Goal: Task Accomplishment & Management: Complete application form

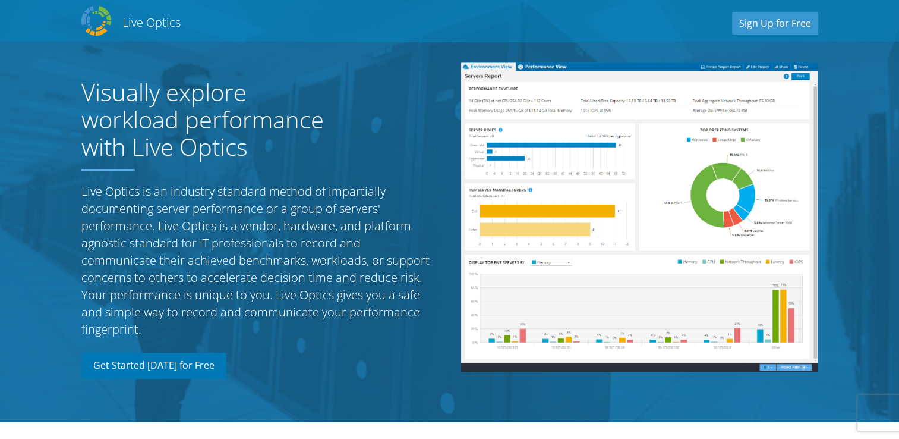
click at [187, 363] on link "Get Started [DATE] for Free" at bounding box center [153, 365] width 145 height 26
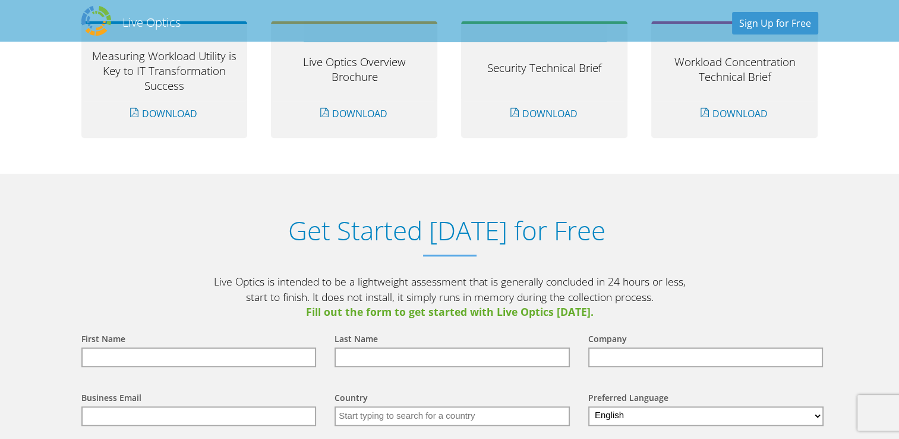
scroll to position [1238, 0]
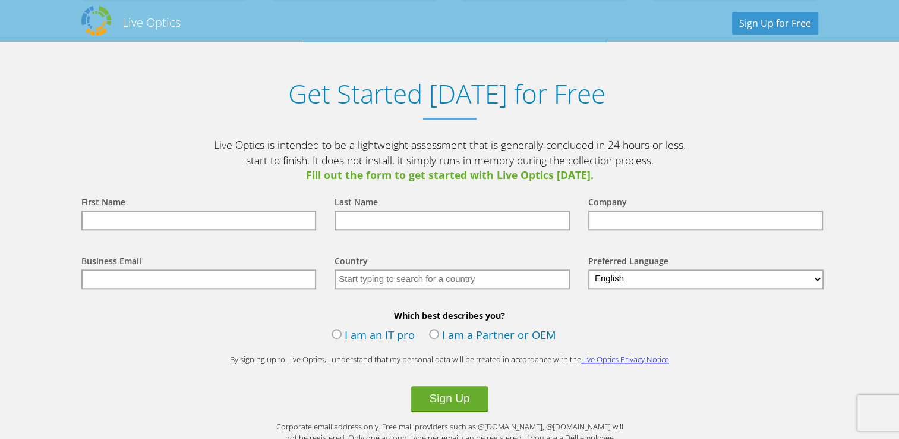
click at [199, 215] on input "text" at bounding box center [198, 220] width 235 height 20
type input "[PERSON_NAME]"
type input "PS"
type input "Magnalyst"
type input "[EMAIL_ADDRESS][DOMAIN_NAME]"
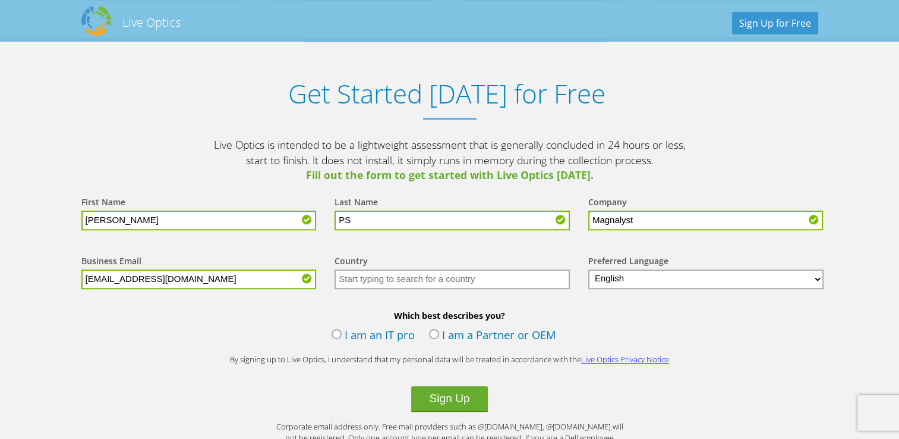
click at [459, 272] on input "text" at bounding box center [452, 279] width 235 height 20
type input "[GEOGRAPHIC_DATA]"
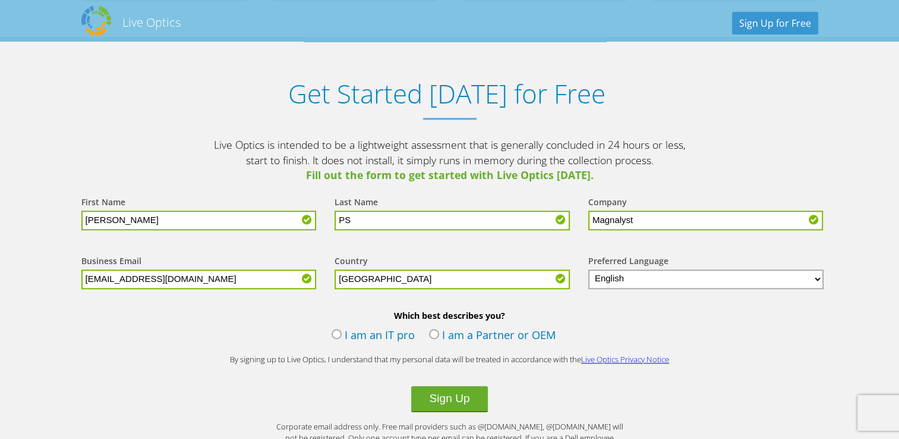
click at [385, 332] on label "I am an IT pro" at bounding box center [373, 336] width 83 height 18
click at [0, 0] on input "I am an IT pro" at bounding box center [0, 0] width 0 height 0
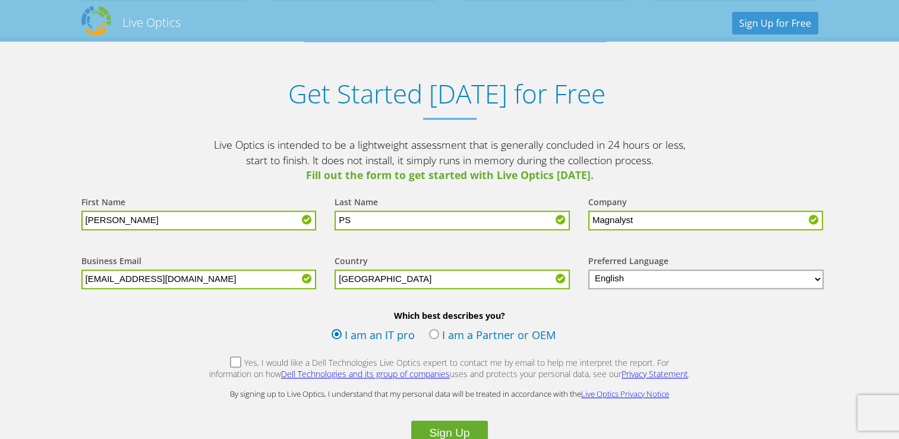
click at [214, 360] on label "Yes, I would like a Dell Technologies Live Optics expert to contact me by email…" at bounding box center [450, 370] width 483 height 26
click at [0, 0] on input "Yes, I would like a Dell Technologies Live Optics expert to contact me by email…" at bounding box center [0, 0] width 0 height 0
click at [435, 330] on label "I am a Partner or OEM" at bounding box center [492, 336] width 127 height 18
click at [0, 0] on input "I am a Partner or OEM" at bounding box center [0, 0] width 0 height 0
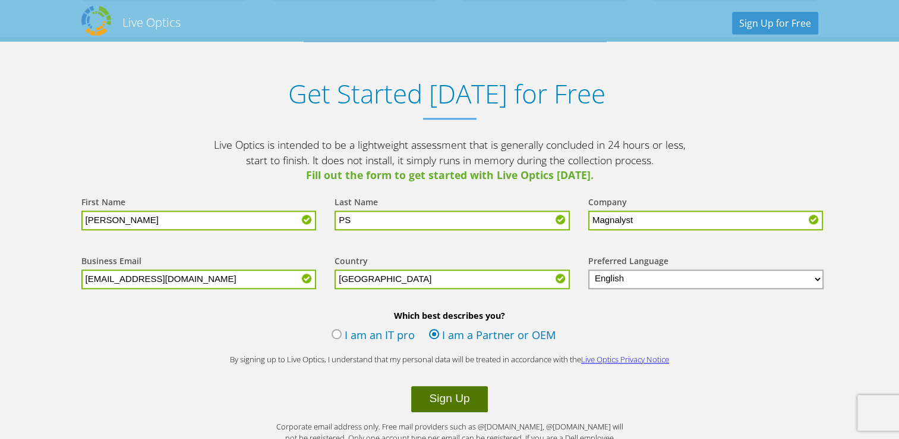
click at [457, 390] on button "Sign Up" at bounding box center [449, 399] width 76 height 26
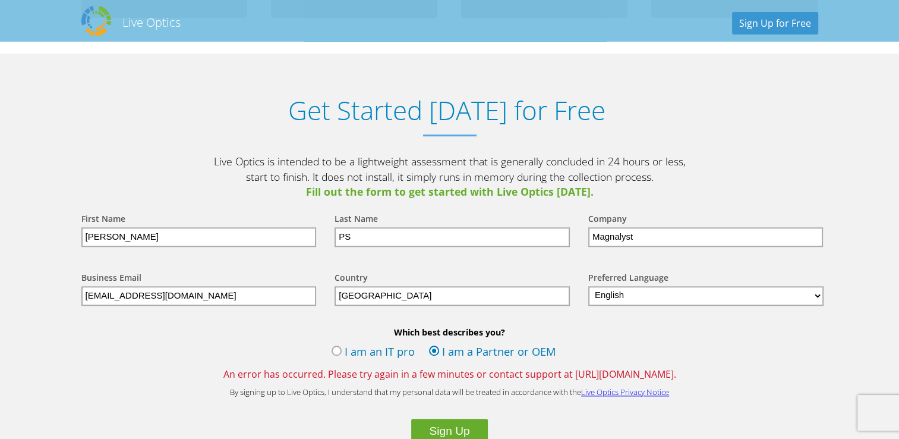
scroll to position [1265, 0]
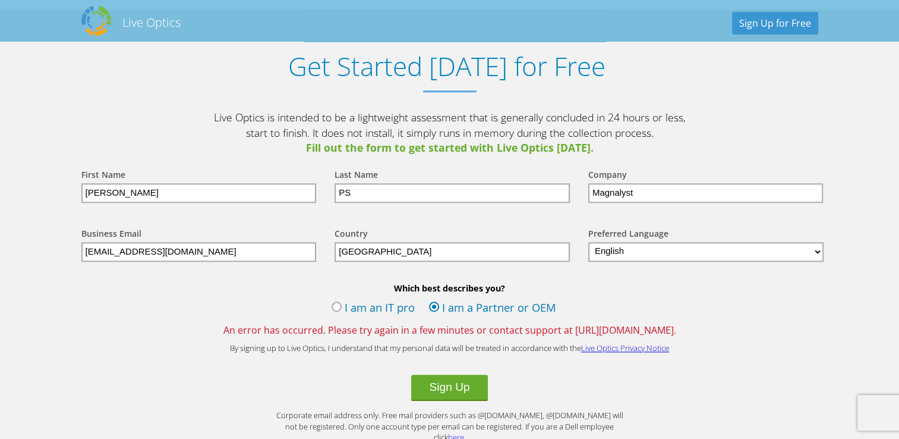
click at [340, 305] on label "I am an IT pro" at bounding box center [373, 309] width 83 height 18
click at [0, 0] on input "I am an IT pro" at bounding box center [0, 0] width 0 height 0
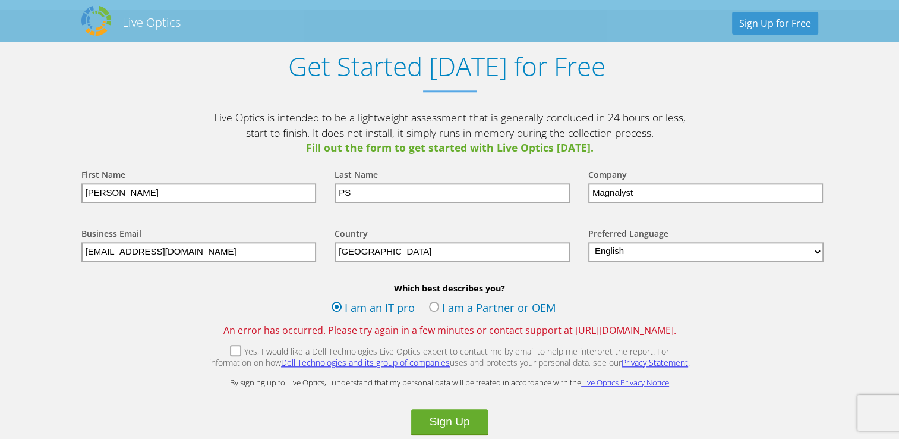
click at [212, 348] on label "Yes, I would like a Dell Technologies Live Optics expert to contact me by email…" at bounding box center [450, 358] width 483 height 26
click at [0, 0] on input "Yes, I would like a Dell Technologies Live Optics expert to contact me by email…" at bounding box center [0, 0] width 0 height 0
click at [212, 346] on label "Yes, I would like a Dell Technologies Live Optics expert to contact me by email…" at bounding box center [450, 358] width 483 height 26
click at [0, 0] on input "Yes, I would like a Dell Technologies Live Optics expert to contact me by email…" at bounding box center [0, 0] width 0 height 0
click at [462, 421] on button "Sign Up" at bounding box center [449, 422] width 76 height 26
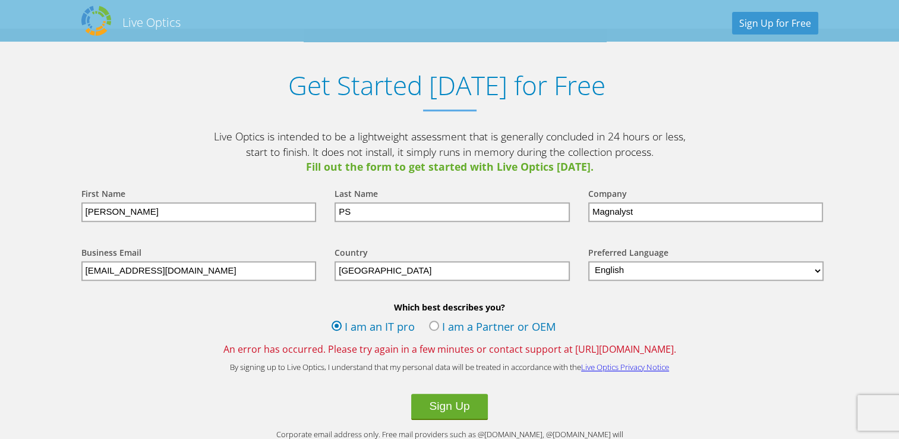
scroll to position [1248, 0]
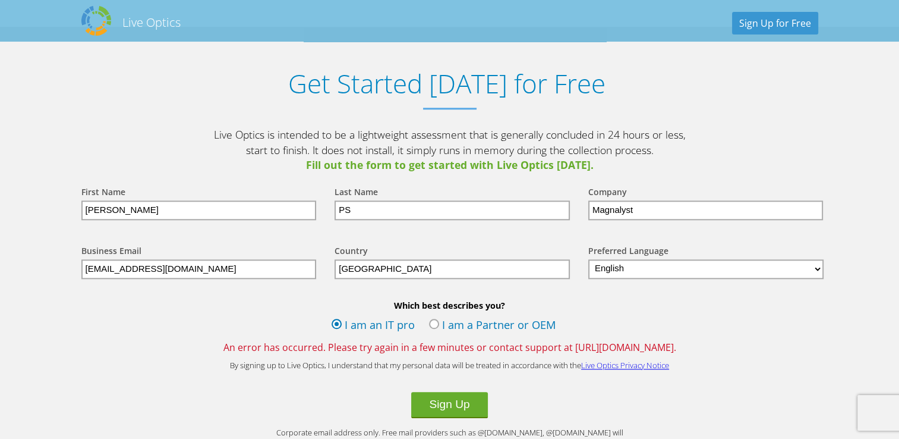
drag, startPoint x: 328, startPoint y: 344, endPoint x: 688, endPoint y: 339, distance: 359.6
click at [688, 341] on span "An error has occurred. Please try again in a few minutes or contact support at …" at bounding box center [450, 347] width 761 height 13
click at [688, 346] on span "An error has occurred. Please try again in a few minutes or contact support at …" at bounding box center [450, 347] width 761 height 13
click at [162, 210] on input "[PERSON_NAME]" at bounding box center [198, 210] width 235 height 20
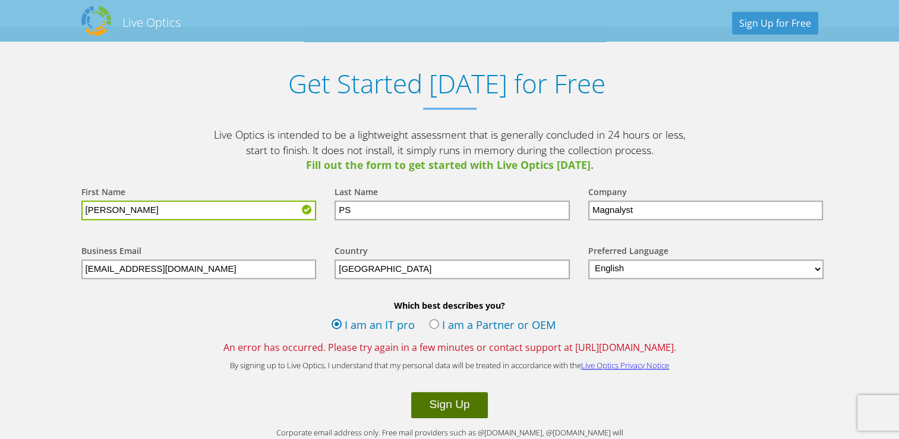
click at [446, 399] on button "Sign Up" at bounding box center [449, 405] width 76 height 26
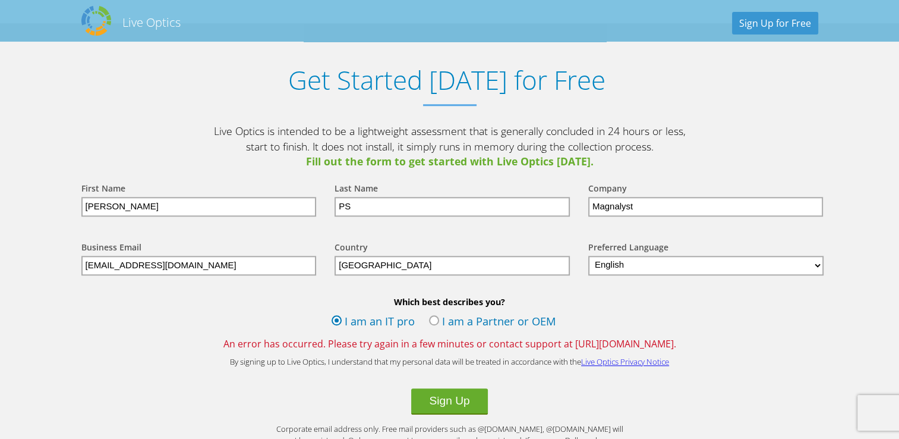
scroll to position [1206, 0]
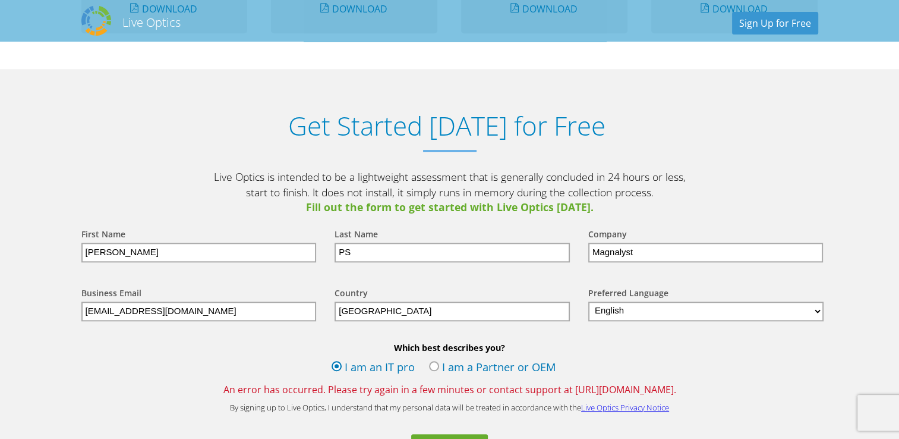
drag, startPoint x: 685, startPoint y: 387, endPoint x: 554, endPoint y: 386, distance: 131.4
click at [554, 386] on span "An error has occurred. Please try again in a few minutes or contact support at …" at bounding box center [450, 389] width 761 height 13
drag, startPoint x: 554, startPoint y: 386, endPoint x: 565, endPoint y: 387, distance: 11.3
